Goal: Check status

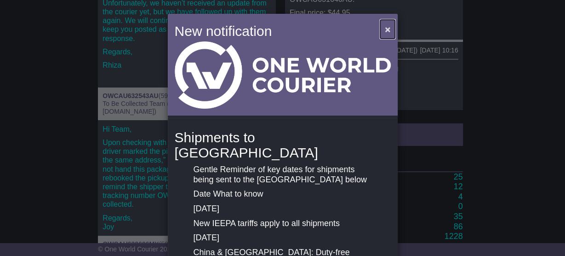
click at [381, 33] on button "×" at bounding box center [387, 29] width 15 height 19
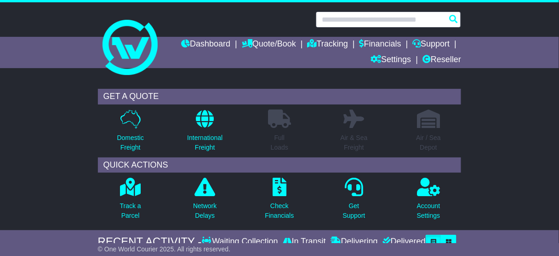
click at [356, 17] on input "text" at bounding box center [388, 19] width 145 height 16
paste input "**********"
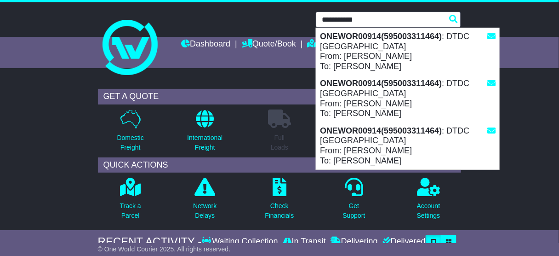
click at [356, 50] on div "ONEWOR00914(595003311464) : DTDC [GEOGRAPHIC_DATA] From: [PERSON_NAME] To: [PER…" at bounding box center [407, 51] width 183 height 47
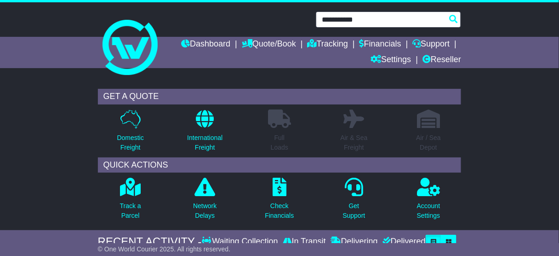
type input "**********"
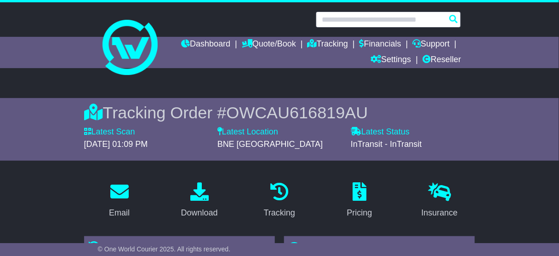
click at [363, 24] on input "text" at bounding box center [388, 19] width 145 height 16
paste input "**********"
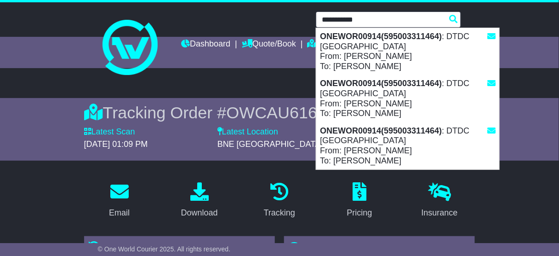
click at [383, 136] on div "ONEWOR00914(595003311464) : DTDC [GEOGRAPHIC_DATA] From: [PERSON_NAME] To: [PER…" at bounding box center [407, 145] width 183 height 47
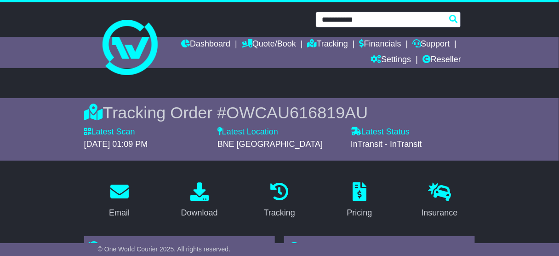
type input "**********"
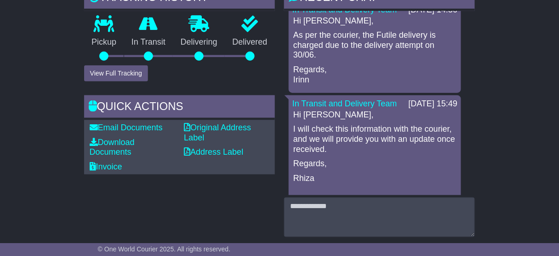
scroll to position [8, 0]
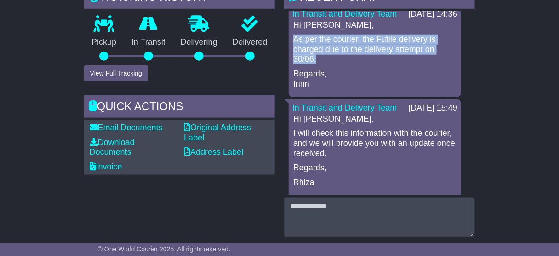
drag, startPoint x: 320, startPoint y: 68, endPoint x: 290, endPoint y: 46, distance: 37.2
click at [290, 46] on div "In Transit and Delivery Team 14 Jul 2025 14:36 Hi Adithi, As per the courier, t…" at bounding box center [375, 52] width 172 height 92
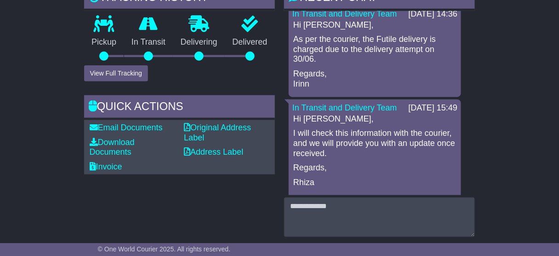
click at [311, 81] on p "Regards, Irinn" at bounding box center [374, 79] width 163 height 20
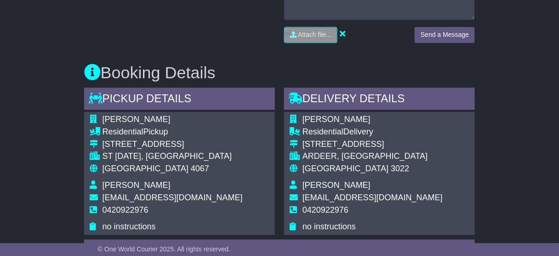
scroll to position [478, 0]
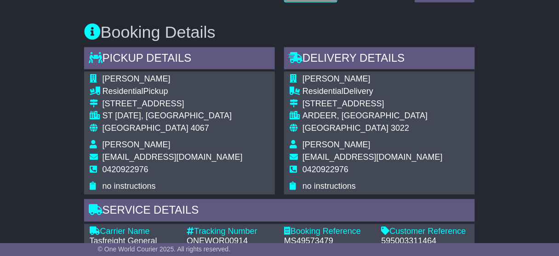
click at [231, 237] on div "ONEWOR00914" at bounding box center [231, 241] width 88 height 10
copy div "ONEWOR00914"
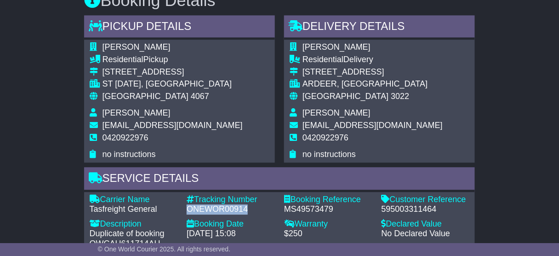
scroll to position [552, 0]
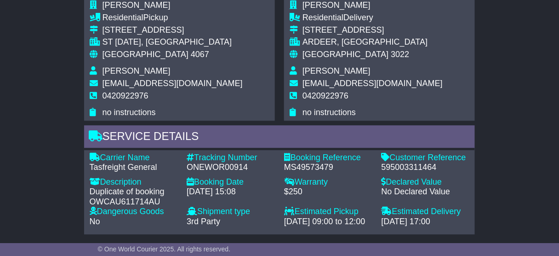
click at [242, 177] on div "Booking Date" at bounding box center [231, 182] width 88 height 10
click at [233, 171] on div "Carrier Name - Tasfreight General Description - Duplicate of booking OWCAU61171…" at bounding box center [280, 192] width 390 height 79
click at [233, 166] on div "ONEWOR00914" at bounding box center [231, 167] width 88 height 10
copy div "ONEWOR00914"
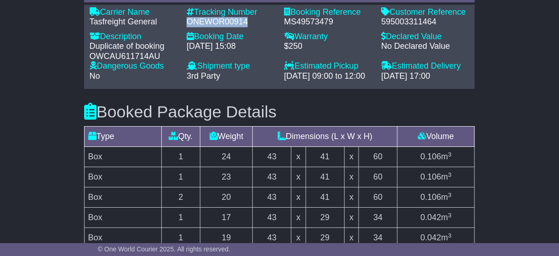
scroll to position [710, 0]
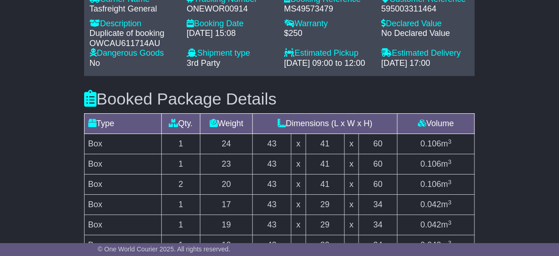
click at [243, 183] on td "20" at bounding box center [227, 184] width 52 height 20
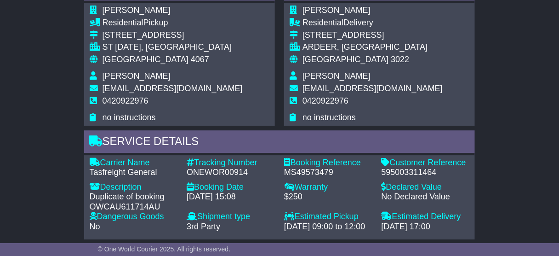
scroll to position [552, 0]
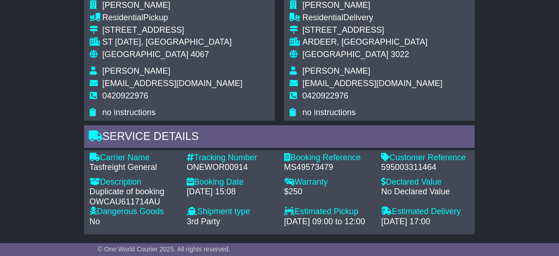
click at [395, 167] on div "595003311464" at bounding box center [426, 167] width 88 height 10
copy div "595003311464"
click at [226, 169] on div "ONEWOR00914" at bounding box center [231, 167] width 88 height 10
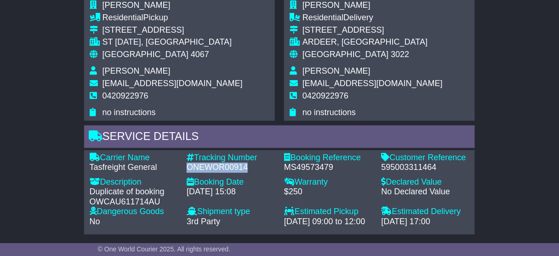
click at [226, 169] on div "ONEWOR00914" at bounding box center [231, 167] width 88 height 10
copy div "ONEWOR00914"
click at [119, 166] on div "Tasfreight General" at bounding box center [134, 167] width 88 height 10
copy div "Tasfreight"
